Goal: Information Seeking & Learning: Understand process/instructions

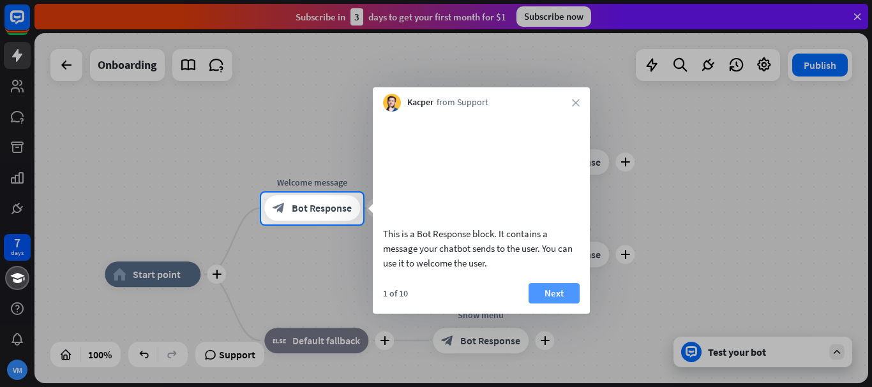
click at [549, 304] on button "Next" at bounding box center [553, 293] width 51 height 20
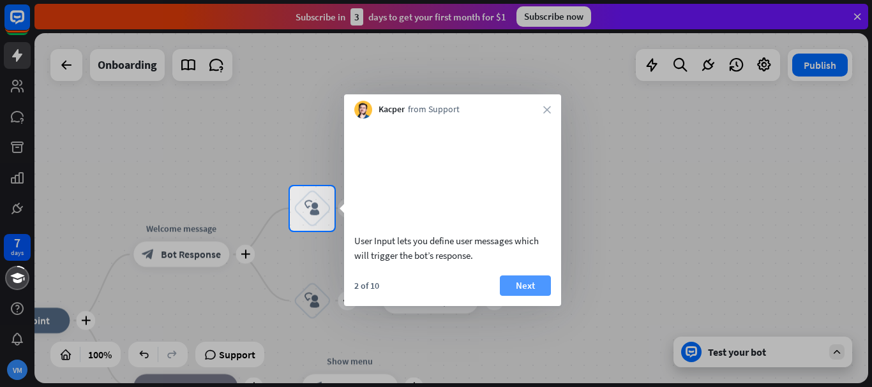
click at [537, 296] on button "Next" at bounding box center [525, 286] width 51 height 20
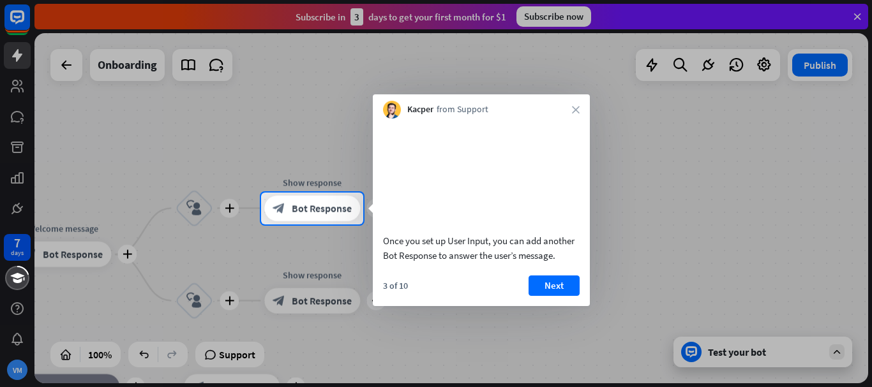
click at [537, 296] on button "Next" at bounding box center [553, 286] width 51 height 20
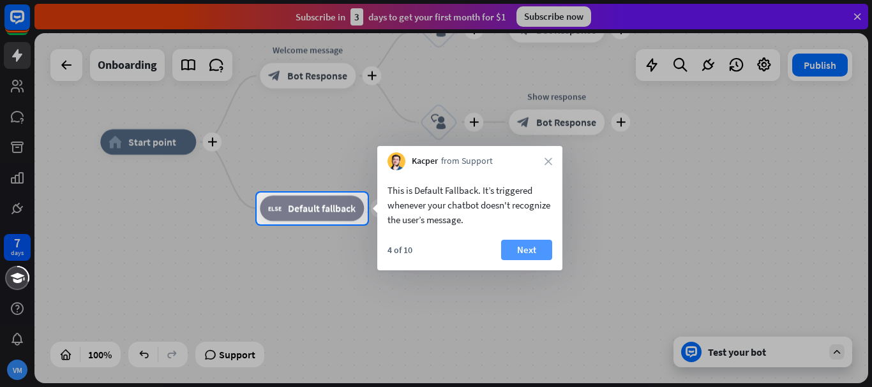
click at [519, 252] on button "Next" at bounding box center [526, 250] width 51 height 20
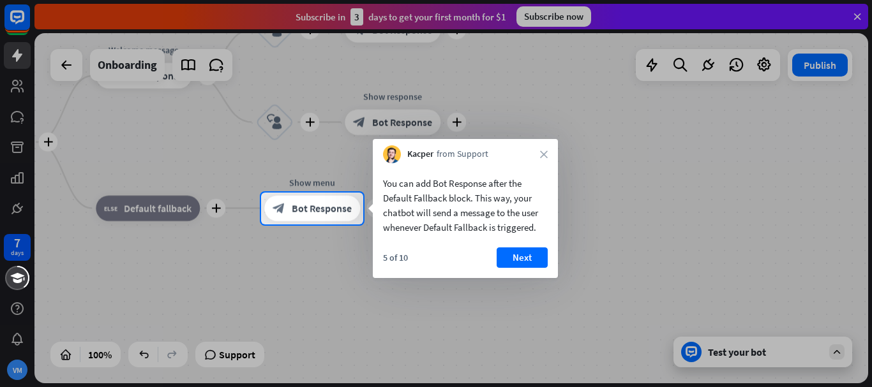
click at [519, 252] on button "Next" at bounding box center [522, 258] width 51 height 20
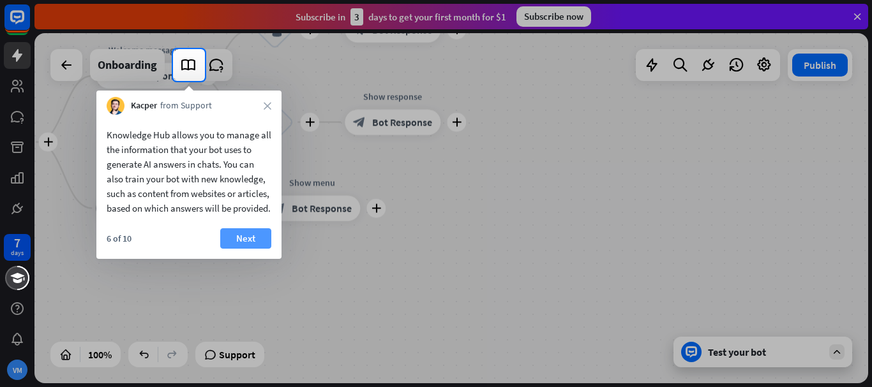
click at [257, 249] on button "Next" at bounding box center [245, 238] width 51 height 20
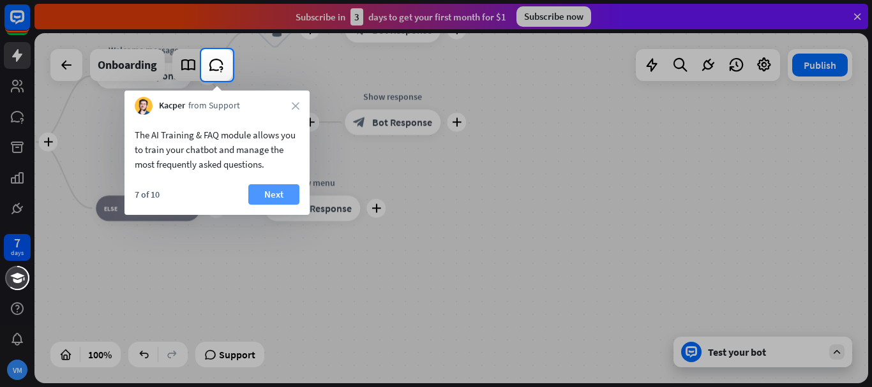
click at [271, 199] on button "Next" at bounding box center [273, 194] width 51 height 20
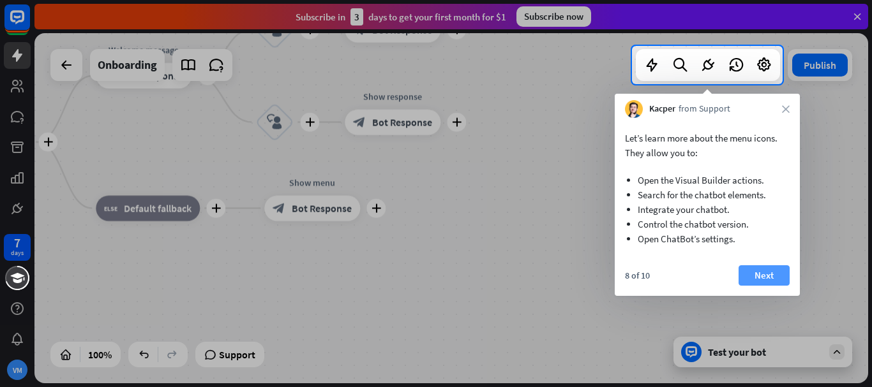
click at [758, 271] on button "Next" at bounding box center [763, 275] width 51 height 20
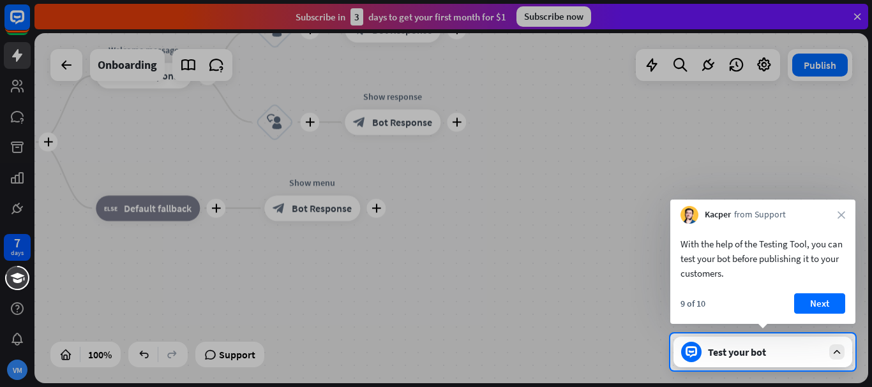
click at [824, 287] on div "With the help of the Testing Tool, you can test your bot before publishing it t…" at bounding box center [762, 274] width 185 height 100
click at [839, 214] on icon "close" at bounding box center [841, 215] width 8 height 8
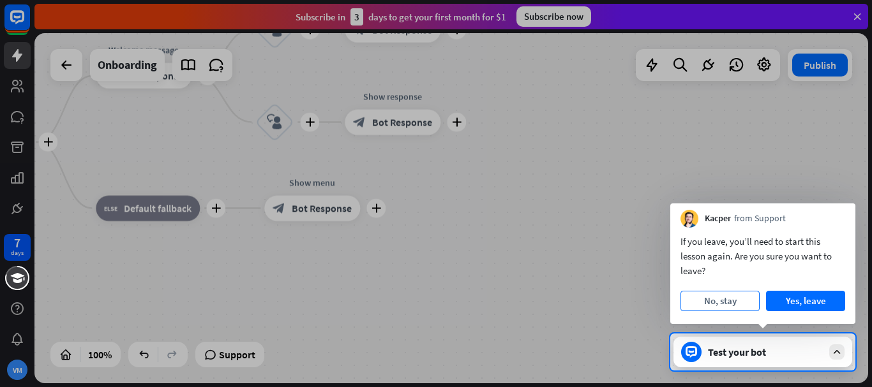
click at [745, 306] on button "No, stay" at bounding box center [719, 301] width 79 height 20
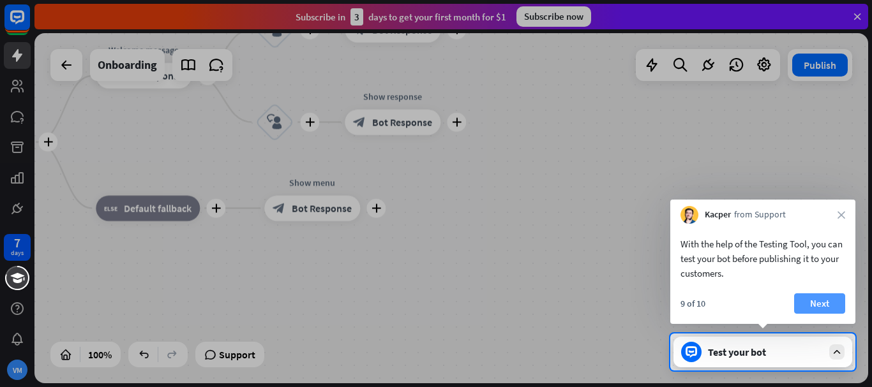
click at [810, 297] on button "Next" at bounding box center [819, 304] width 51 height 20
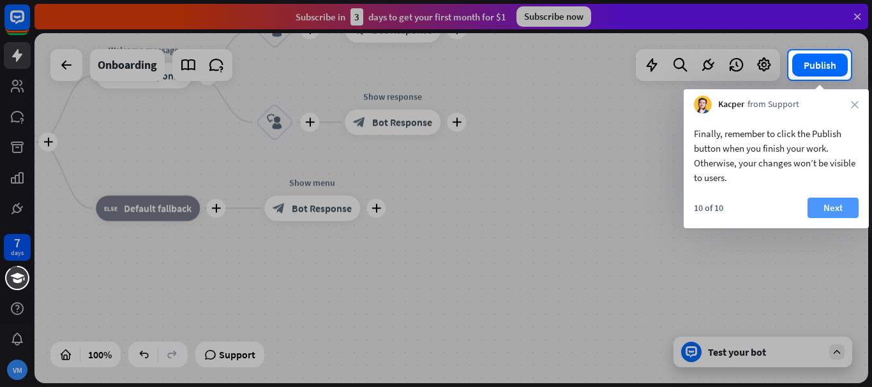
click at [839, 213] on button "Next" at bounding box center [832, 208] width 51 height 20
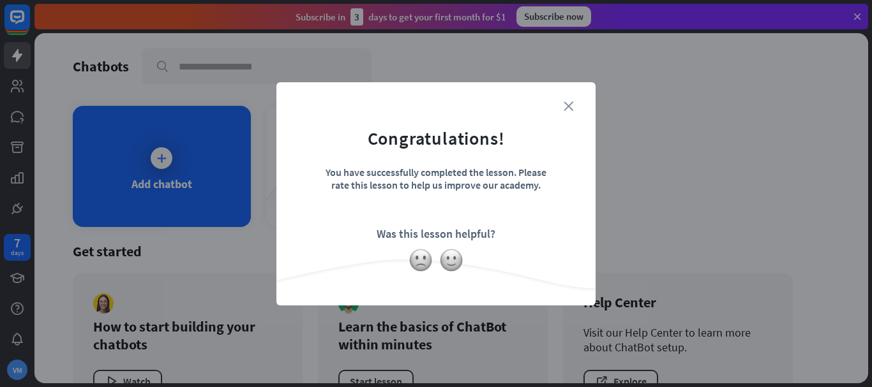
click at [571, 107] on icon "close" at bounding box center [569, 106] width 10 height 10
